Goal: Task Accomplishment & Management: Manage account settings

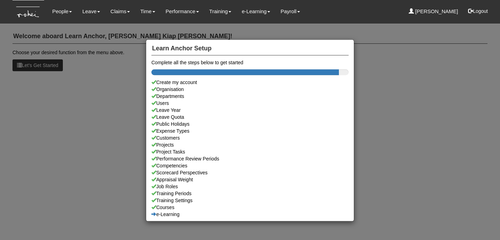
click at [383, 102] on div "Learn Anchor Setup Complete all the steps below to get started Create my accoun…" at bounding box center [250, 120] width 500 height 240
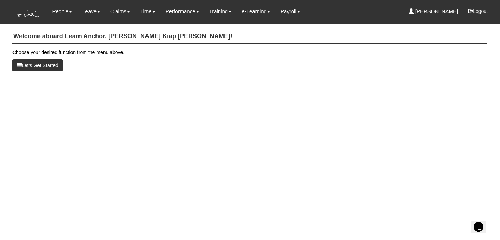
click at [229, 78] on html "Toggle navigation People Setup Users Departments Organisations Modules Manage P…" at bounding box center [250, 39] width 500 height 78
click at [29, 18] on img at bounding box center [29, 11] width 32 height 23
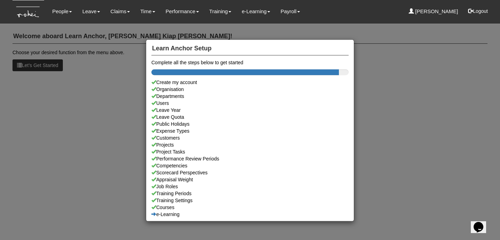
click at [308, 23] on div "Learn Anchor Setup Complete all the steps below to get started Create my accoun…" at bounding box center [250, 120] width 500 height 240
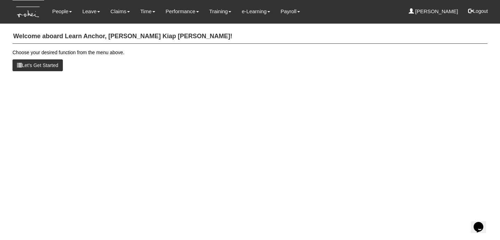
click at [369, 78] on html "Toggle navigation People Setup Users Departments Organisations Modules Manage P…" at bounding box center [250, 39] width 500 height 78
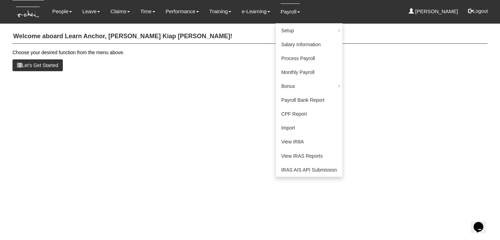
click at [290, 12] on link "Payroll" at bounding box center [290, 11] width 19 height 16
click at [290, 14] on link "Payroll" at bounding box center [290, 11] width 19 height 16
drag, startPoint x: 292, startPoint y: 41, endPoint x: 291, endPoint y: 38, distance: 3.6
click at [292, 42] on link "Salary Information" at bounding box center [309, 45] width 67 height 14
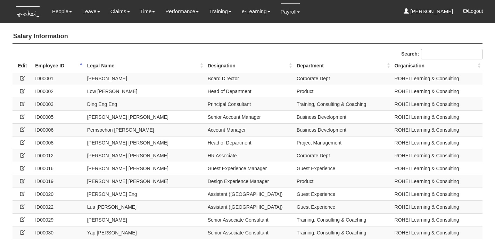
select select "50"
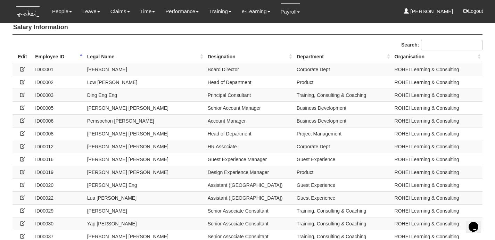
scroll to position [9, 0]
click at [110, 55] on th "Legal Name" at bounding box center [144, 57] width 121 height 13
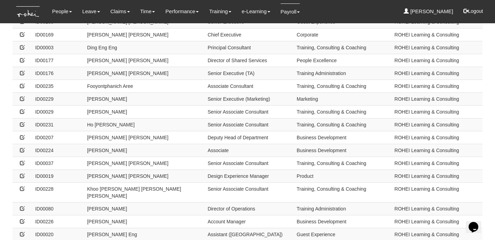
scroll to position [212, 0]
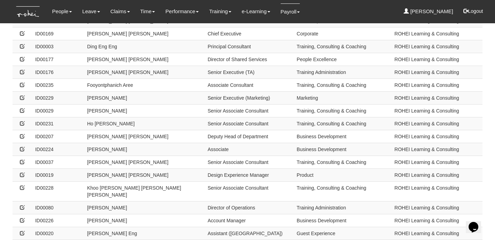
click at [184, 131] on td "Ho Jia Yi Amanda" at bounding box center [144, 136] width 121 height 13
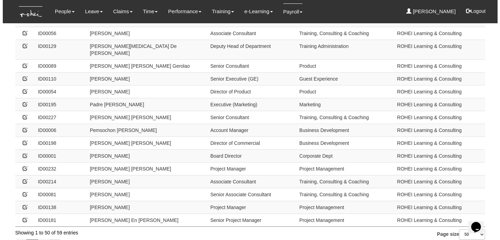
scroll to position [0, 0]
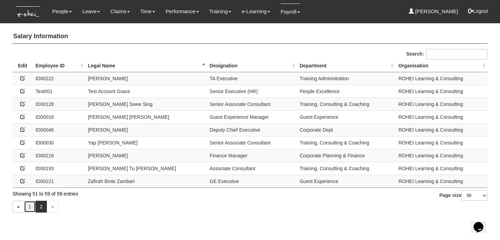
click at [30, 207] on link "1" at bounding box center [30, 207] width 12 height 12
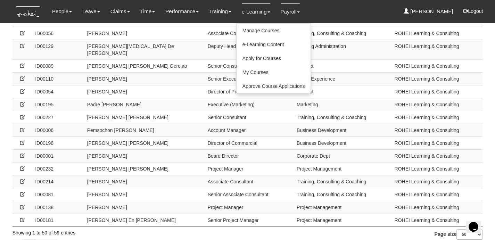
scroll to position [34, 0]
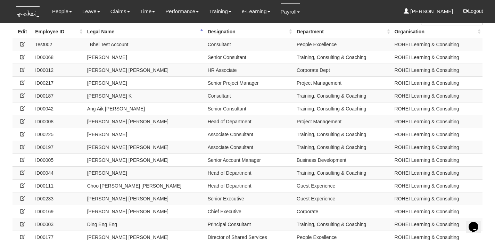
click at [25, 119] on td at bounding box center [23, 121] width 20 height 13
click at [22, 121] on icon at bounding box center [22, 121] width 5 height 5
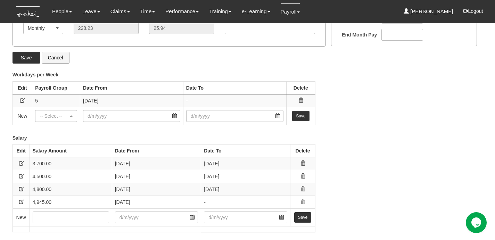
scroll to position [171, 0]
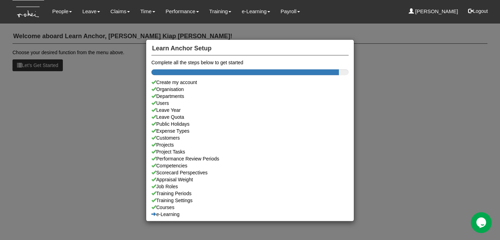
click at [101, 78] on div "Learn Anchor Setup Complete all the steps below to get started Create my accoun…" at bounding box center [250, 120] width 500 height 240
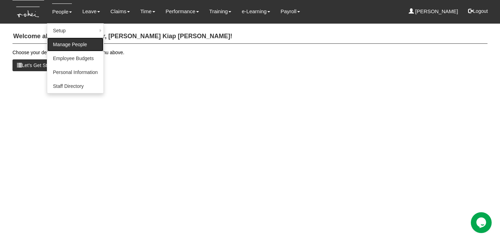
click at [68, 40] on link "Manage People" at bounding box center [75, 45] width 56 height 14
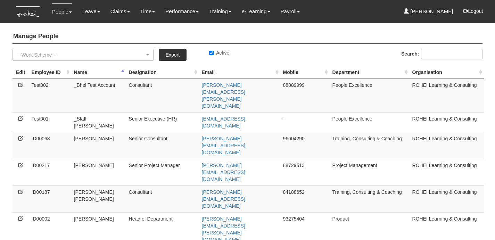
select select "50"
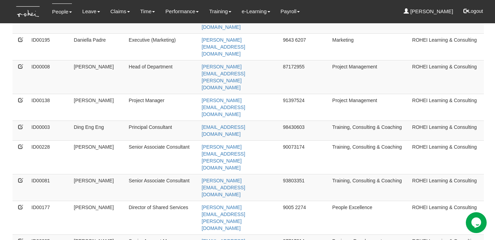
scroll to position [503, 0]
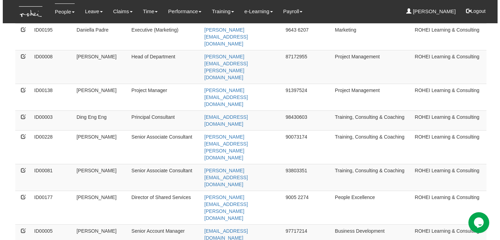
scroll to position [0, 0]
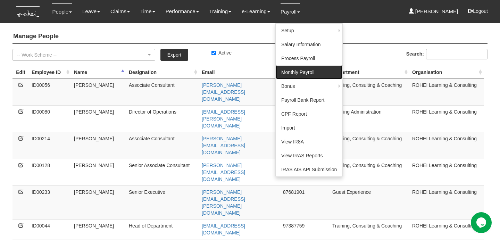
click at [291, 67] on link "Monthly Payroll" at bounding box center [309, 72] width 67 height 14
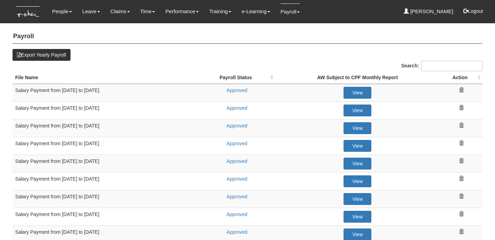
select select "50"
click at [245, 91] on link "Approved" at bounding box center [236, 91] width 21 height 6
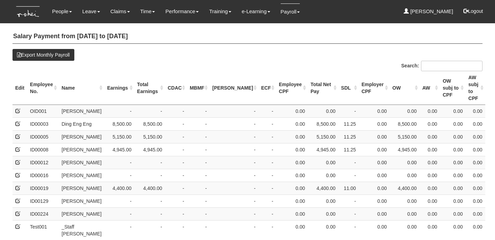
select select "50"
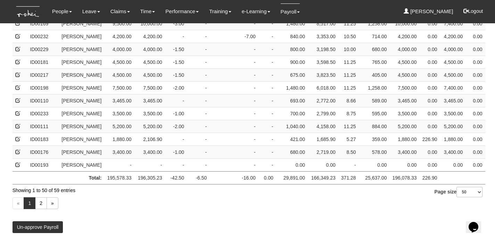
scroll to position [677, 0]
click at [41, 204] on link "2" at bounding box center [41, 203] width 12 height 12
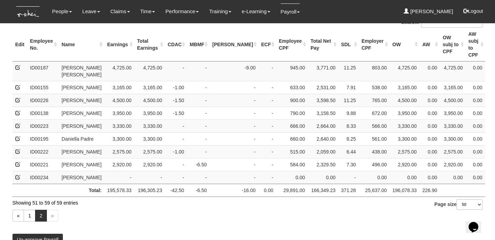
scroll to position [0, 0]
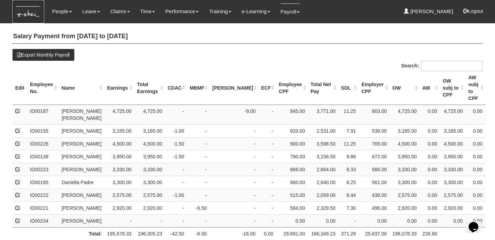
click at [36, 9] on img at bounding box center [29, 11] width 32 height 23
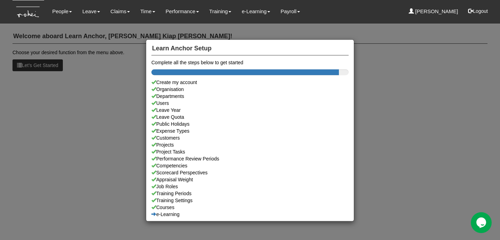
click at [312, 30] on div "Learn Anchor Setup Complete all the steps below to get started Create my accoun…" at bounding box center [250, 120] width 500 height 240
